Goal: Contribute content

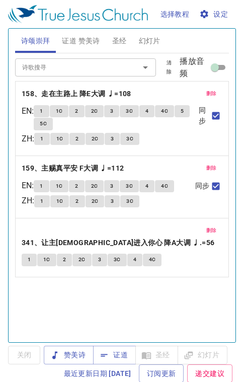
click at [90, 43] on span "证道 赞美诗" at bounding box center [81, 41] width 38 height 13
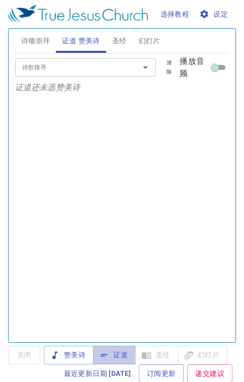
click at [122, 357] on span "证道" at bounding box center [114, 355] width 27 height 13
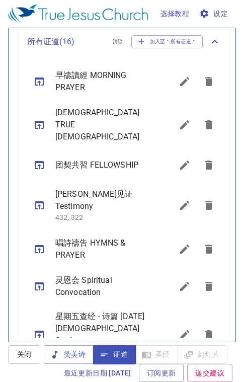
scroll to position [561, 0]
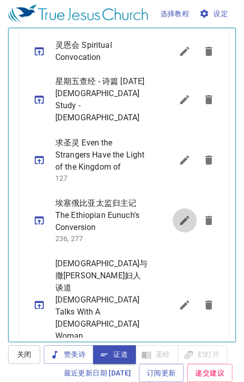
click at [179, 215] on icon "sermon lineup list" at bounding box center [185, 221] width 12 height 12
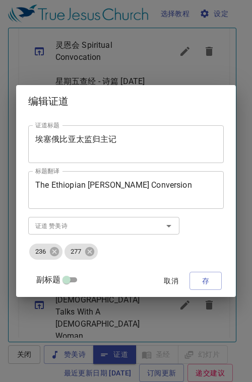
click at [70, 281] on input "副标题" at bounding box center [66, 282] width 36 height 12
checkbox input "true"
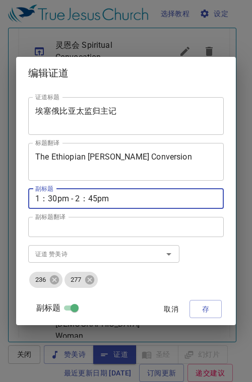
drag, startPoint x: 114, startPoint y: 199, endPoint x: 28, endPoint y: 196, distance: 85.7
click at [28, 196] on div "1：30pm - 2：45pm 副标题" at bounding box center [125, 199] width 195 height 20
click at [175, 311] on span "取消" at bounding box center [171, 309] width 24 height 13
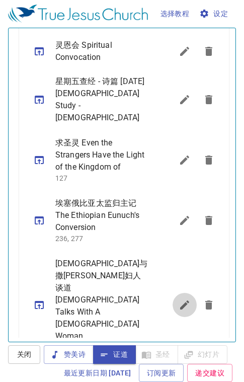
click at [180, 301] on icon "sermon lineup list" at bounding box center [184, 305] width 9 height 9
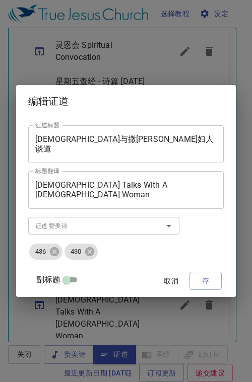
click at [69, 280] on input "副标题" at bounding box center [66, 282] width 36 height 12
checkbox input "true"
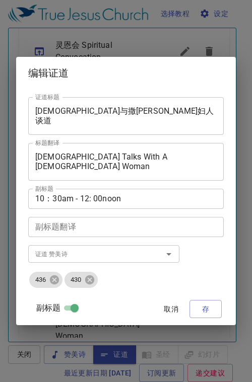
click at [120, 198] on textarea "10：30am - 12: 00noon" at bounding box center [125, 199] width 181 height 10
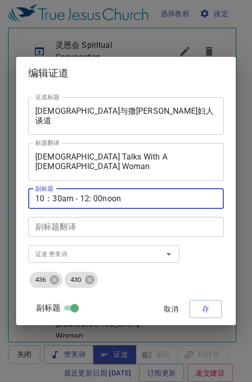
click at [139, 203] on textarea "10：30am - 12: 00noon" at bounding box center [125, 199] width 181 height 10
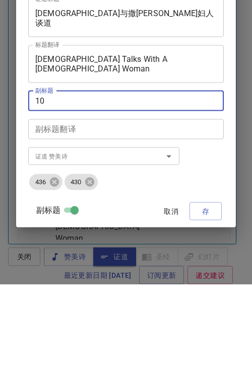
type textarea "1"
paste textarea "1：30pm - 2：45pm"
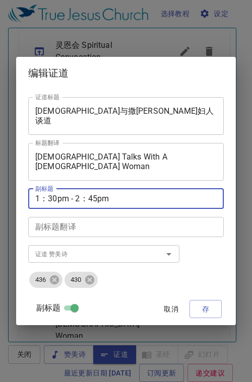
type textarea "1：30pm - 2：45pm"
click at [207, 310] on span "存" at bounding box center [205, 309] width 16 height 13
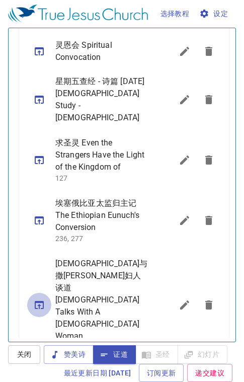
click at [41, 301] on icon "sermon lineup list" at bounding box center [39, 305] width 9 height 8
click at [38, 215] on icon "sermon lineup list" at bounding box center [39, 221] width 12 height 12
click at [180, 216] on icon "sermon lineup list" at bounding box center [184, 220] width 9 height 9
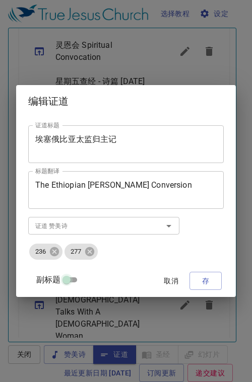
click at [72, 279] on input "副标题" at bounding box center [66, 282] width 36 height 12
checkbox input "true"
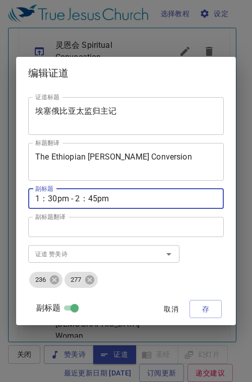
click at [118, 197] on textarea "1：30pm - 2：45pm" at bounding box center [125, 199] width 181 height 10
click at [128, 198] on textarea "1：30pm - 2：45pm" at bounding box center [125, 199] width 181 height 10
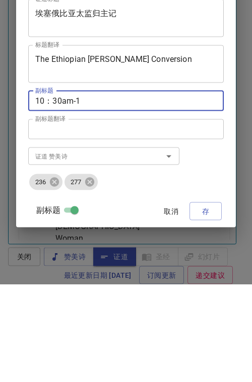
click at [61, 199] on textarea "10：30am-1" at bounding box center [125, 199] width 181 height 10
click at [82, 199] on textarea "10：35am-1" at bounding box center [125, 199] width 181 height 10
type textarea "10：35am-12:00noon"
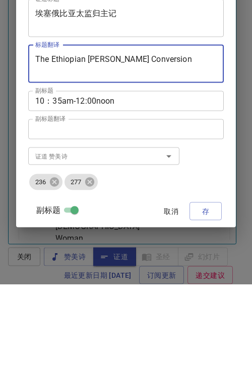
click at [167, 155] on textarea "The Ethiopian [PERSON_NAME] Conversion" at bounding box center [125, 161] width 181 height 19
type textarea "T"
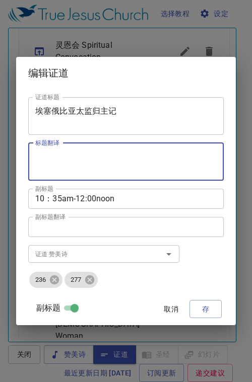
click at [128, 111] on textarea "埃塞俄比亚太监归主记" at bounding box center [125, 115] width 181 height 19
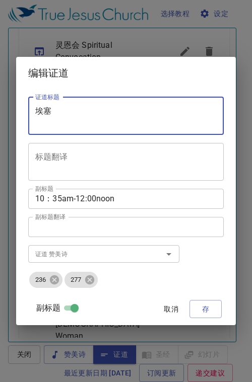
type textarea "埃"
paste textarea "我将这些话写给你们"
type textarea "我将这些话写给你们"
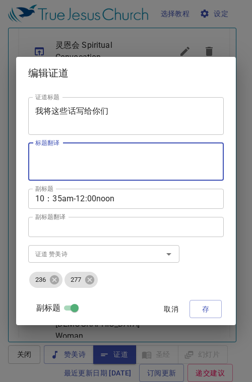
click at [48, 161] on textarea "标题翻译" at bounding box center [125, 161] width 181 height 19
paste textarea "These Things I Have Written to You"
type textarea "These Things I Have Written to You"
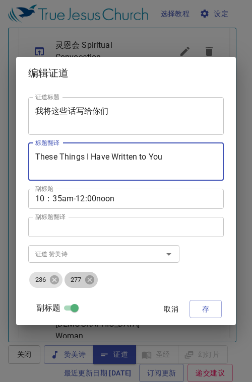
click at [89, 282] on icon at bounding box center [89, 279] width 9 height 9
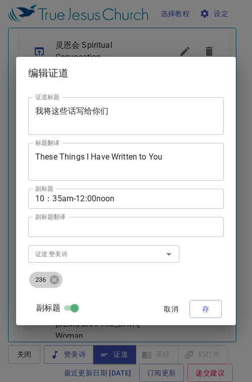
click at [55, 281] on icon at bounding box center [54, 279] width 9 height 9
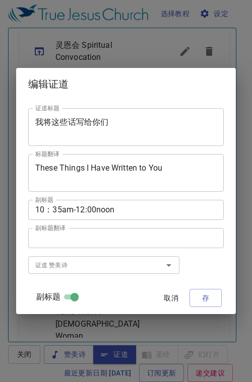
click at [72, 265] on input "证道 赞美诗" at bounding box center [88, 265] width 115 height 12
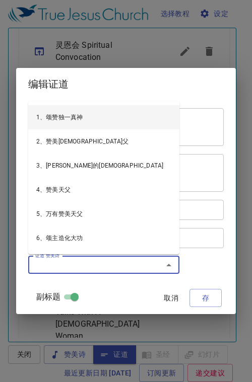
click at [63, 266] on input "证道 赞美诗" at bounding box center [88, 265] width 115 height 12
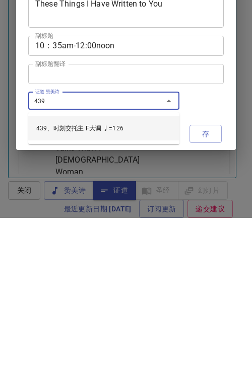
type input "439、时刻交托主 F大调 ♩=126"
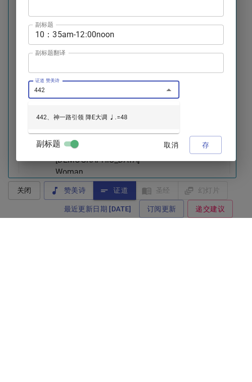
type input "442、神一路引领 降E大调 ♩.=48"
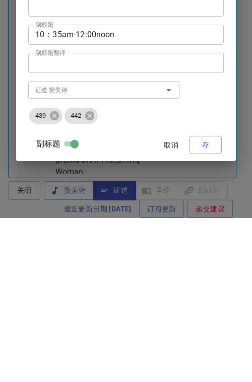
drag, startPoint x: 206, startPoint y: 312, endPoint x: 206, endPoint y: 148, distance: 164.7
click at [206, 148] on div "证道标题 我将这些话写给你们 证道标题 标题翻译 These Things I Have Written to You 标题翻译 副标题 10：35am-12…" at bounding box center [125, 207] width 195 height 228
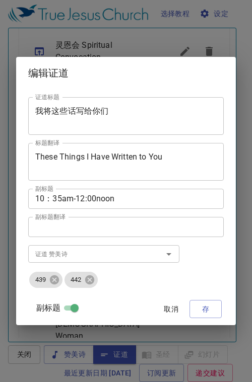
click at [202, 315] on span "存" at bounding box center [205, 309] width 16 height 13
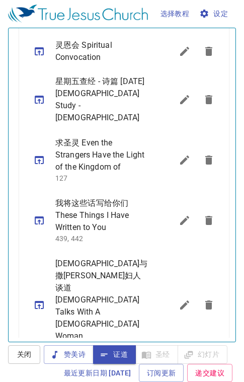
click at [39, 217] on icon "sermon lineup list" at bounding box center [39, 221] width 9 height 8
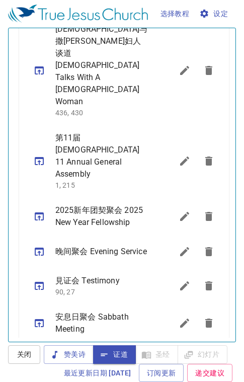
click at [37, 355] on icon "sermon lineup list" at bounding box center [39, 361] width 12 height 12
